Goal: Go to known website: Access a specific website the user already knows

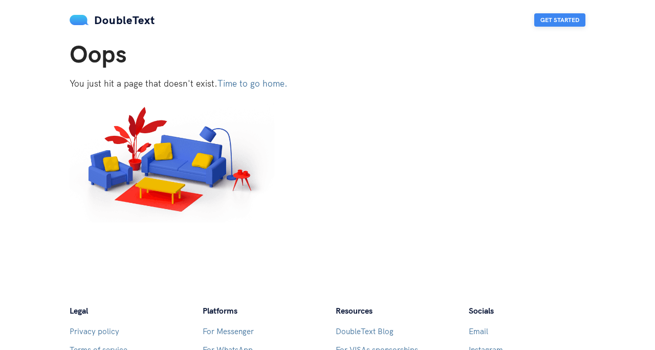
click at [549, 16] on button "Get Started" at bounding box center [560, 19] width 51 height 13
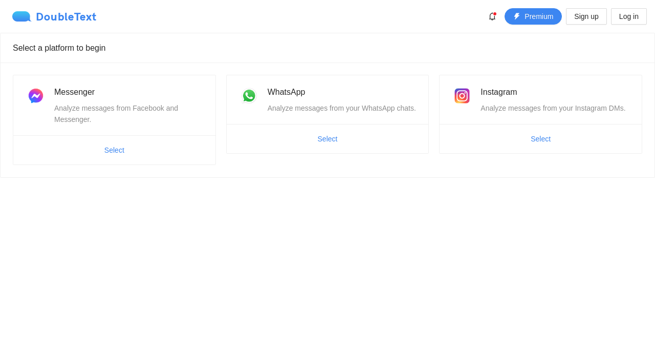
click at [47, 15] on div "DoubleText" at bounding box center [54, 16] width 84 height 10
click at [74, 19] on div "DoubleText" at bounding box center [54, 16] width 84 height 10
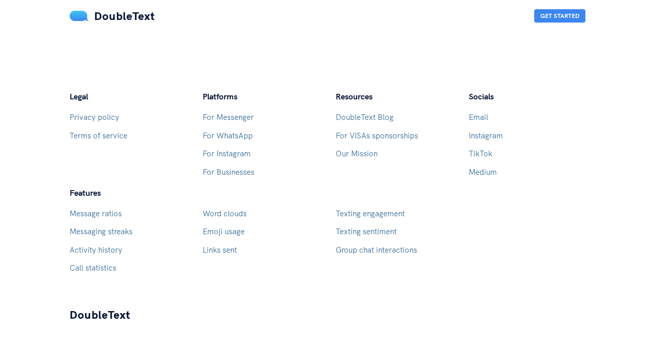
scroll to position [227, 0]
